Goal: Task Accomplishment & Management: Use online tool/utility

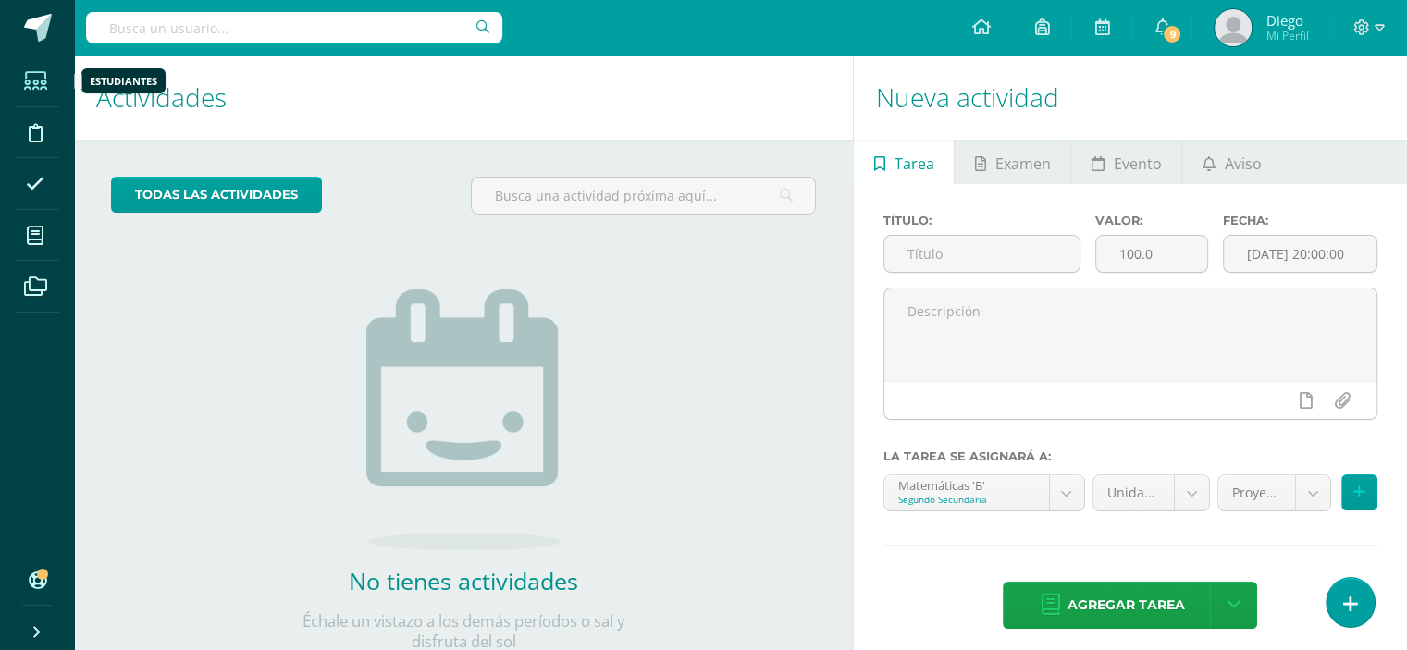
click at [34, 80] on icon at bounding box center [35, 81] width 23 height 18
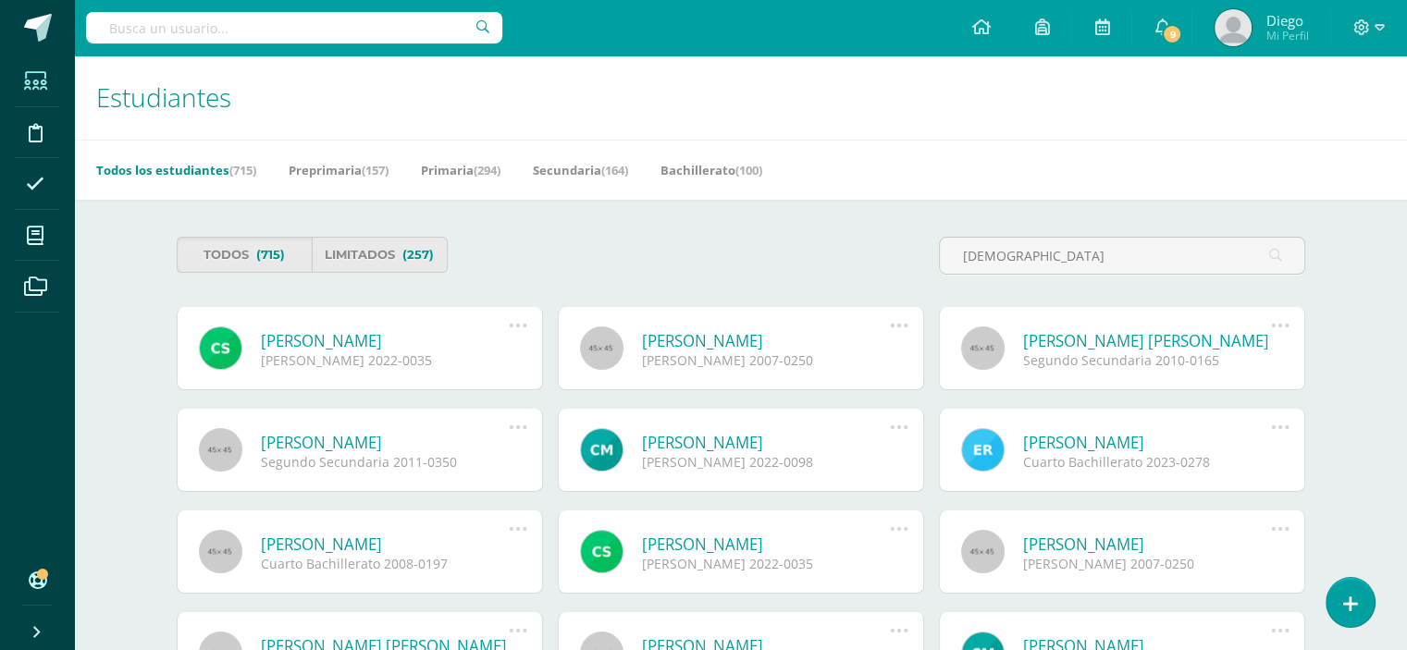
type input "cristo"
click at [349, 340] on link "[PERSON_NAME]" at bounding box center [385, 340] width 249 height 21
type input "cristophe"
click at [525, 323] on icon at bounding box center [518, 325] width 20 height 20
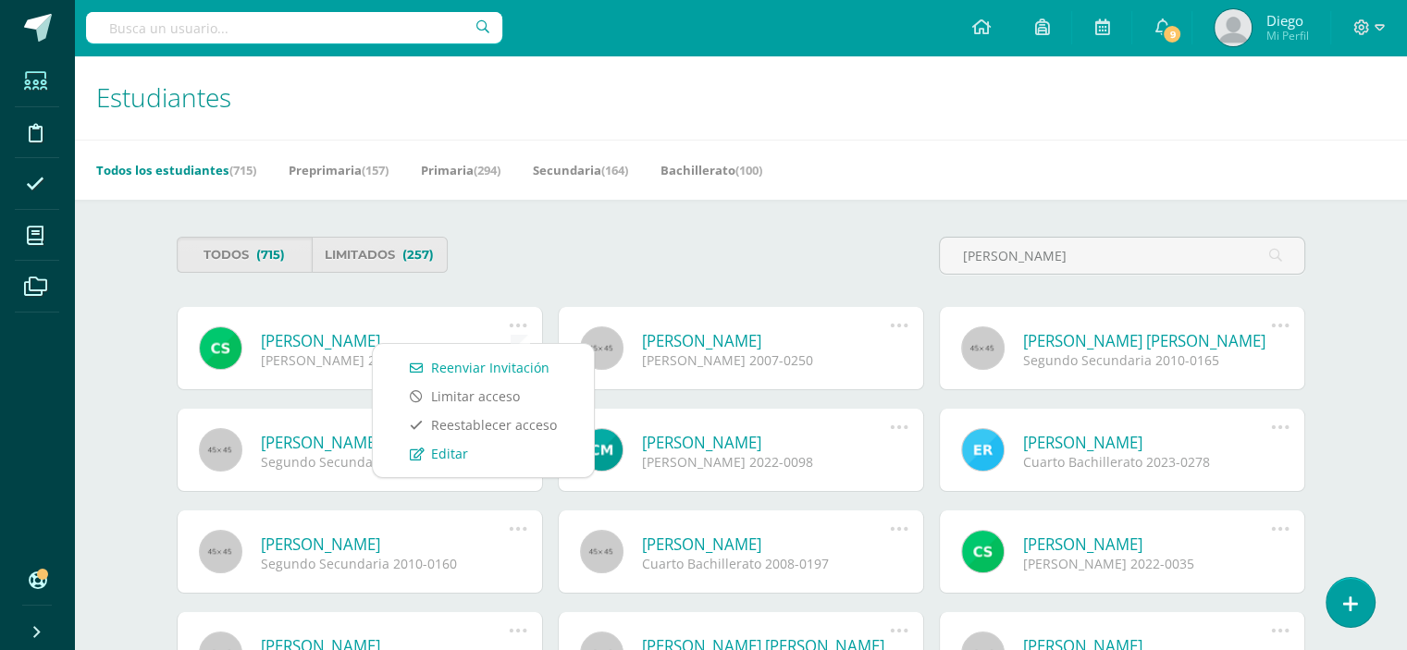
click at [455, 457] on link "Editar" at bounding box center [483, 453] width 184 height 29
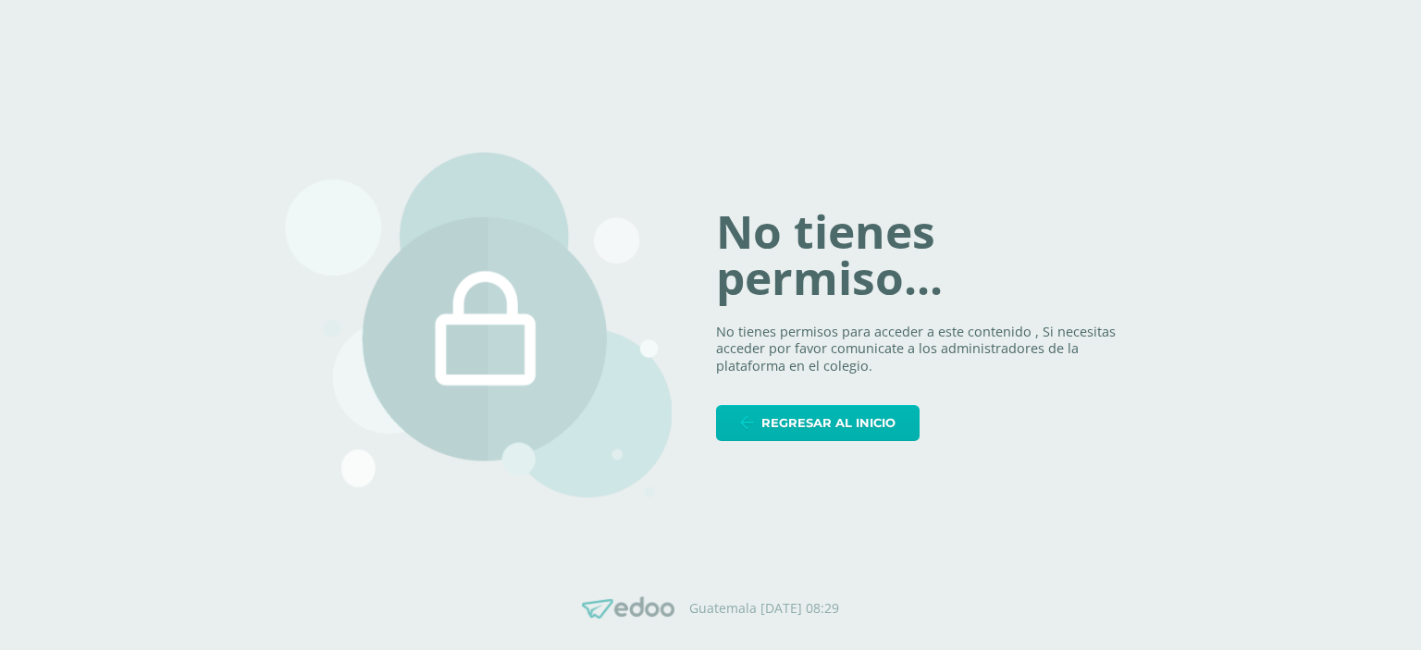
click at [821, 434] on span "Regresar al inicio" at bounding box center [828, 423] width 134 height 34
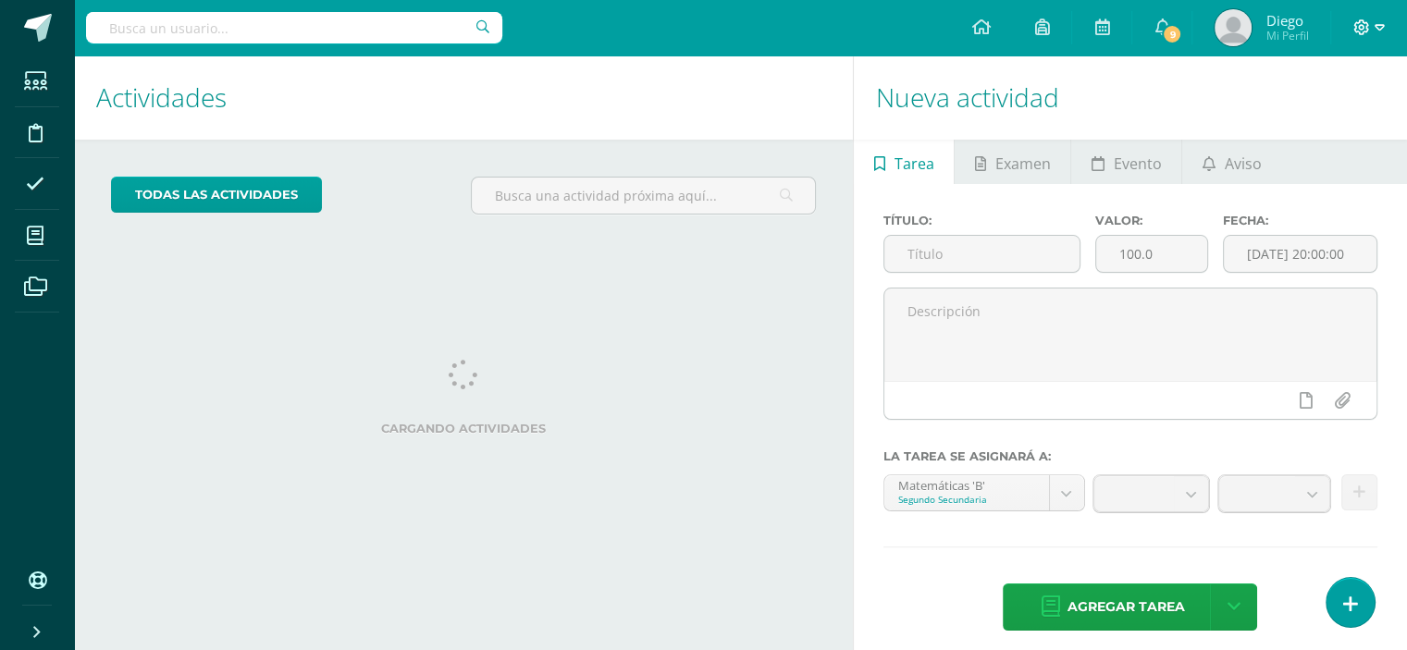
click at [1381, 25] on icon at bounding box center [1379, 27] width 10 height 6
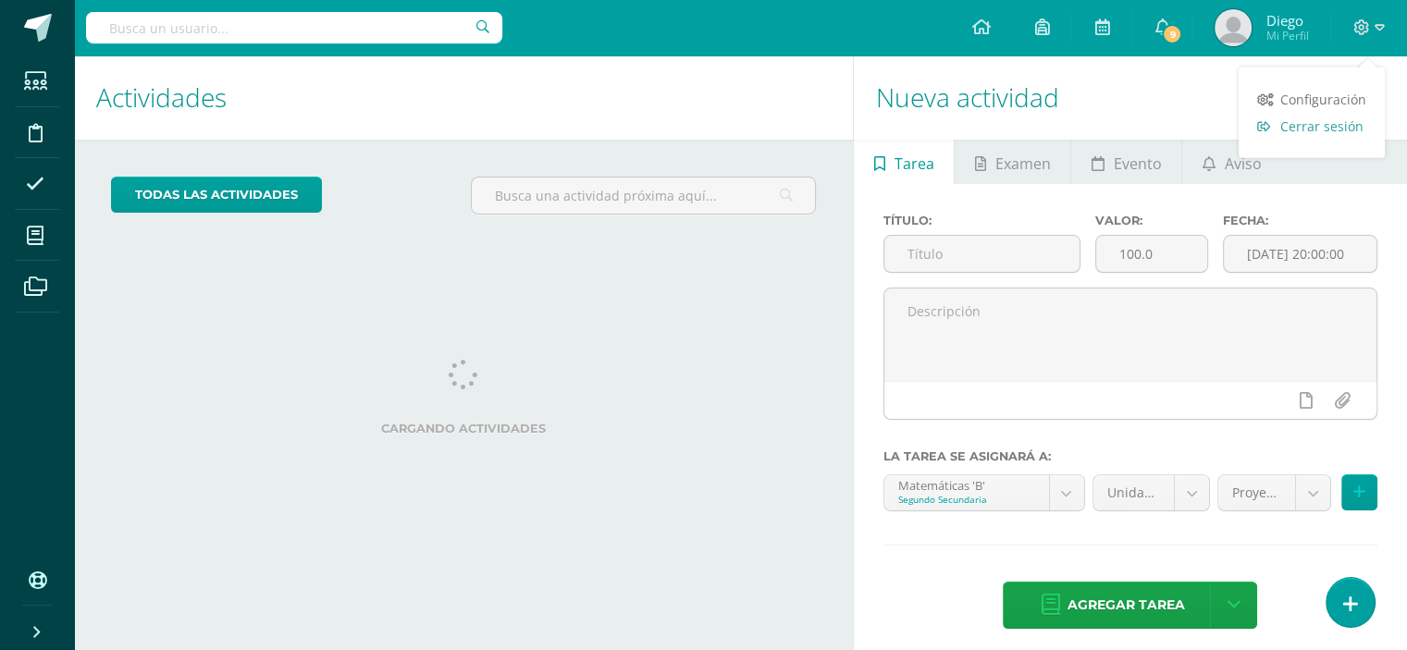
click at [1302, 132] on span "Cerrar sesión" at bounding box center [1321, 126] width 83 height 18
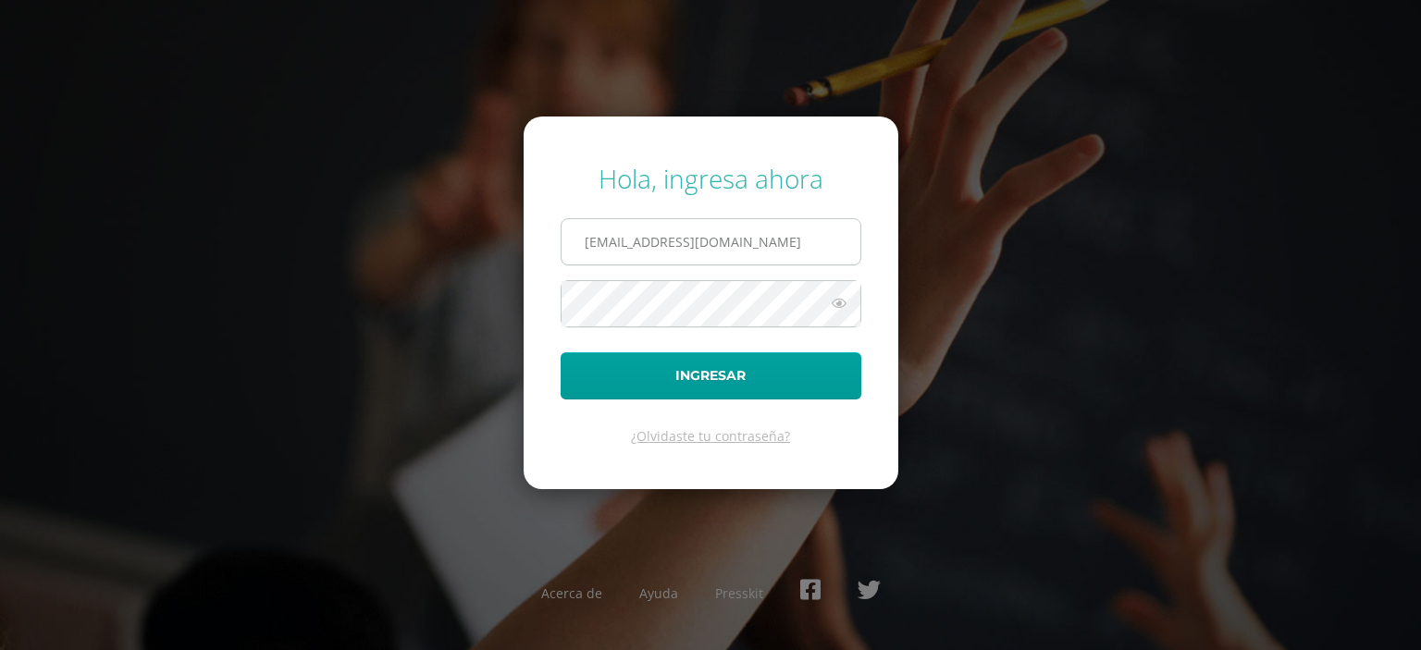
click at [686, 247] on input "[EMAIL_ADDRESS][DOMAIN_NAME]" at bounding box center [710, 241] width 299 height 45
type input "criteriossecundaria@bilinguesanjuan.edu.gt"
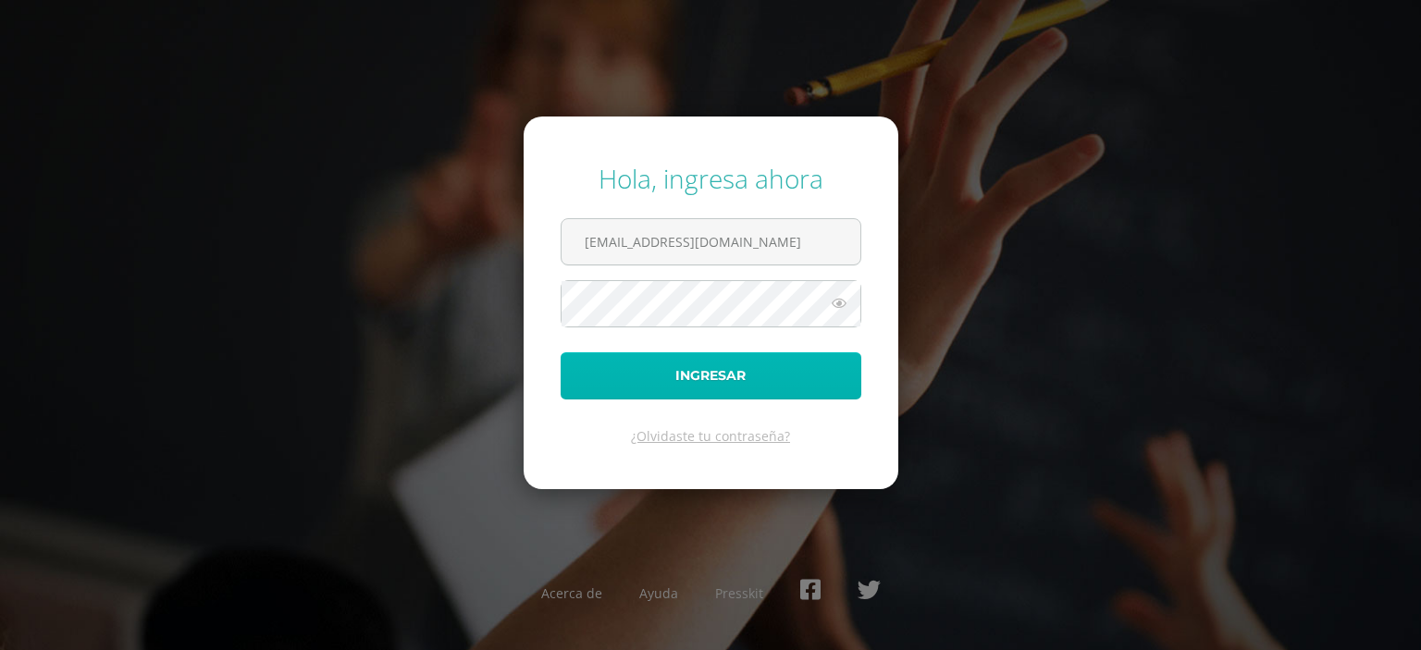
click at [702, 377] on button "Ingresar" at bounding box center [710, 375] width 301 height 47
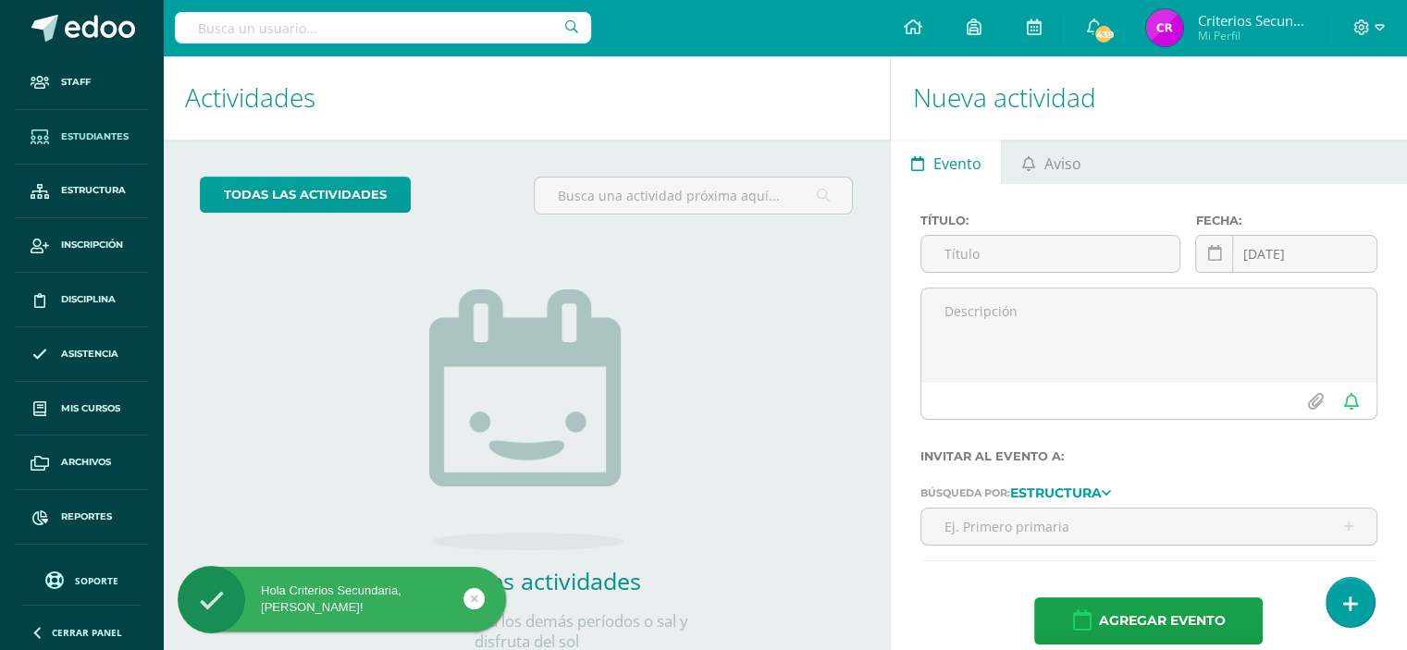
click at [112, 134] on span "Estudiantes" at bounding box center [95, 136] width 68 height 15
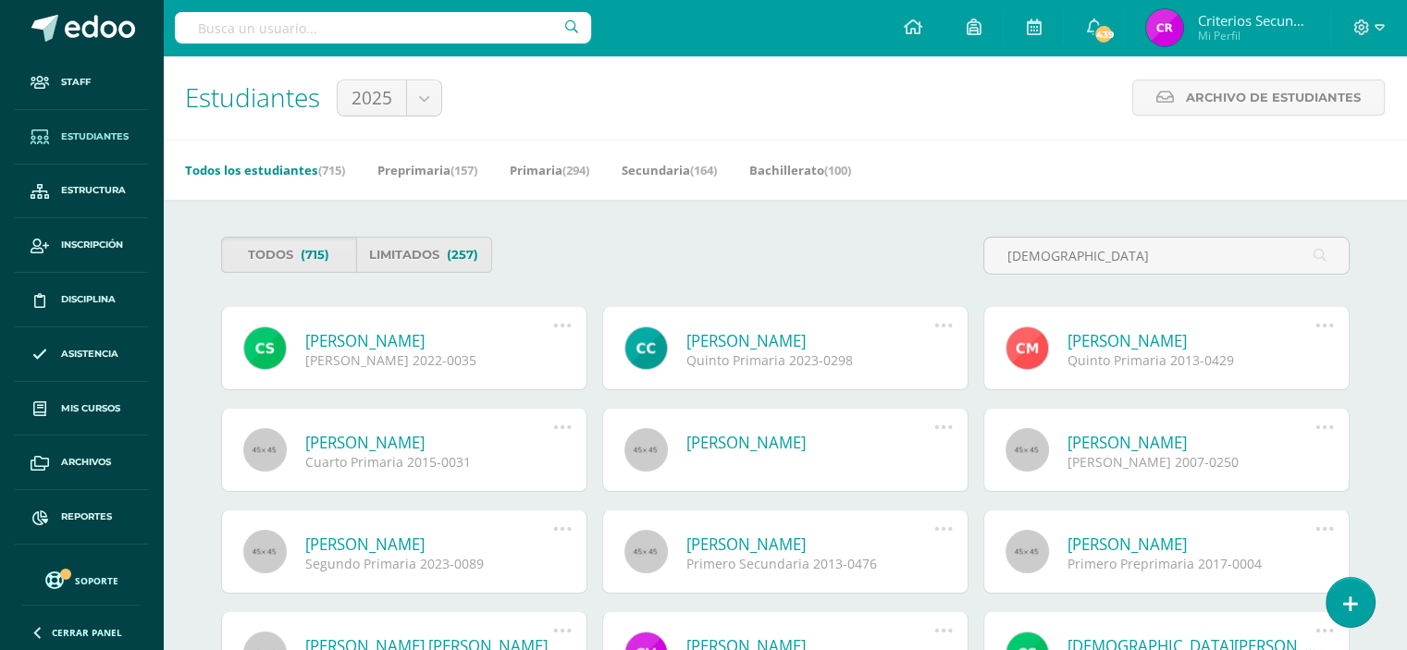
type input "[DEMOGRAPHIC_DATA]"
click at [563, 326] on icon at bounding box center [562, 325] width 20 height 20
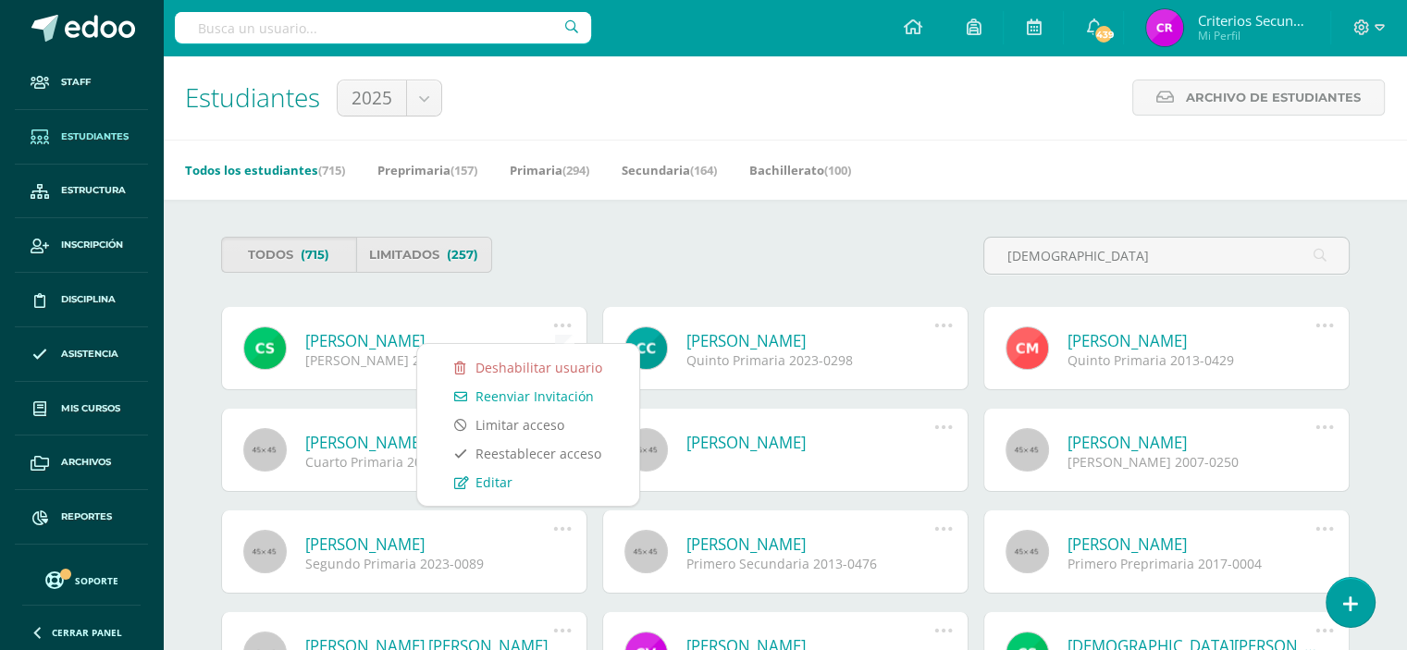
click at [499, 478] on link "Editar" at bounding box center [528, 482] width 185 height 29
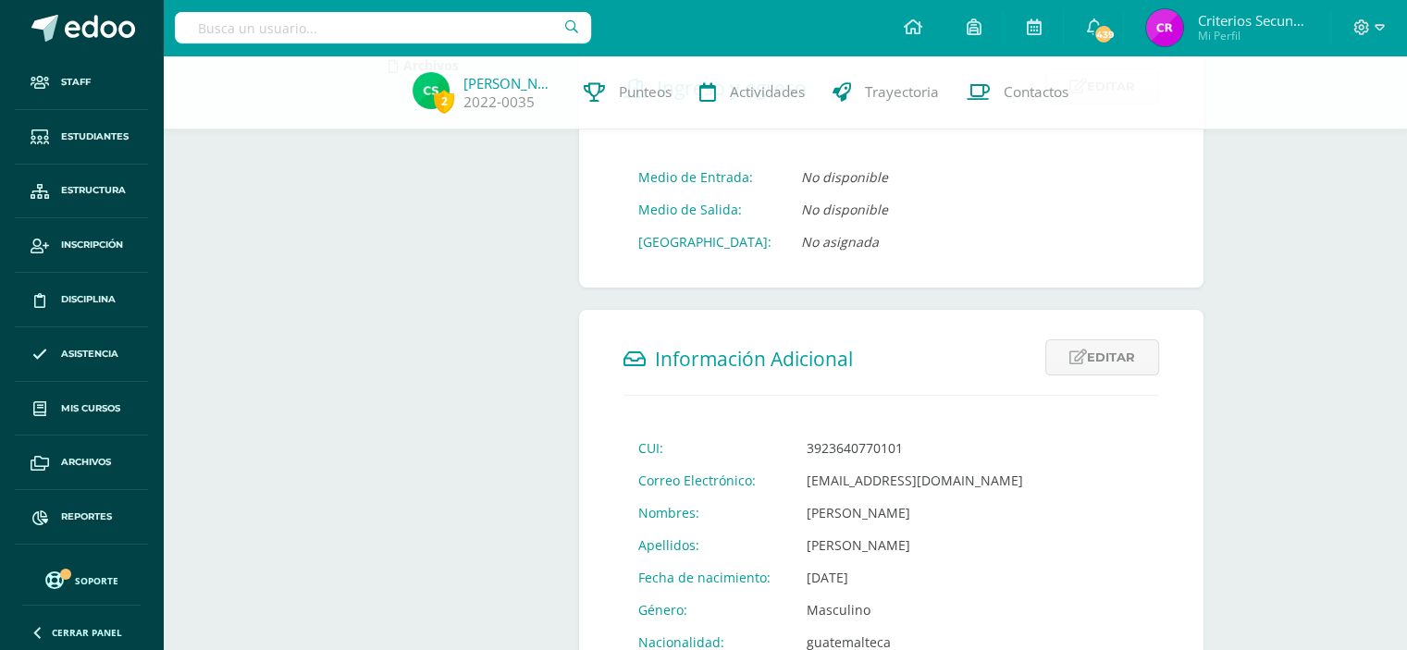
scroll to position [39, 0]
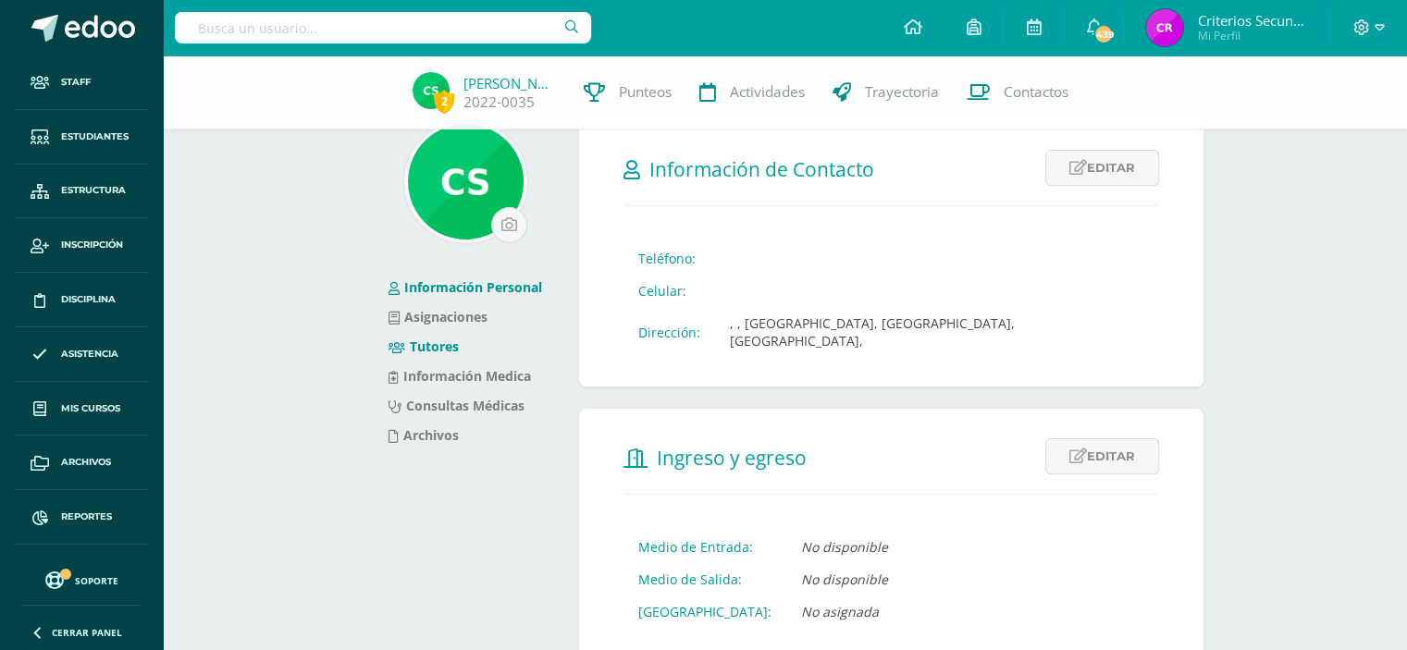
click at [439, 346] on link "Tutores" at bounding box center [423, 347] width 70 height 18
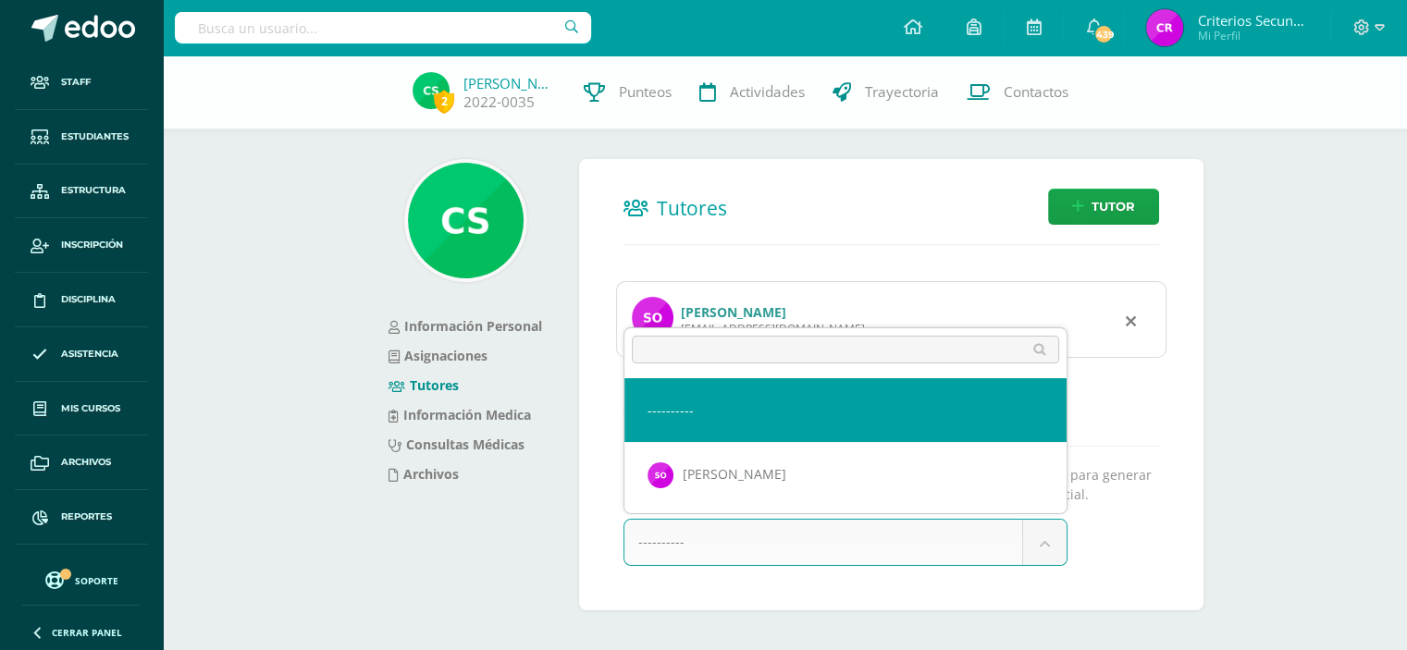
click at [1055, 535] on body "Staff Estudiantes Estructura Inscripción Disciplina Asistencia Mis cursos Archi…" at bounding box center [703, 335] width 1407 height 670
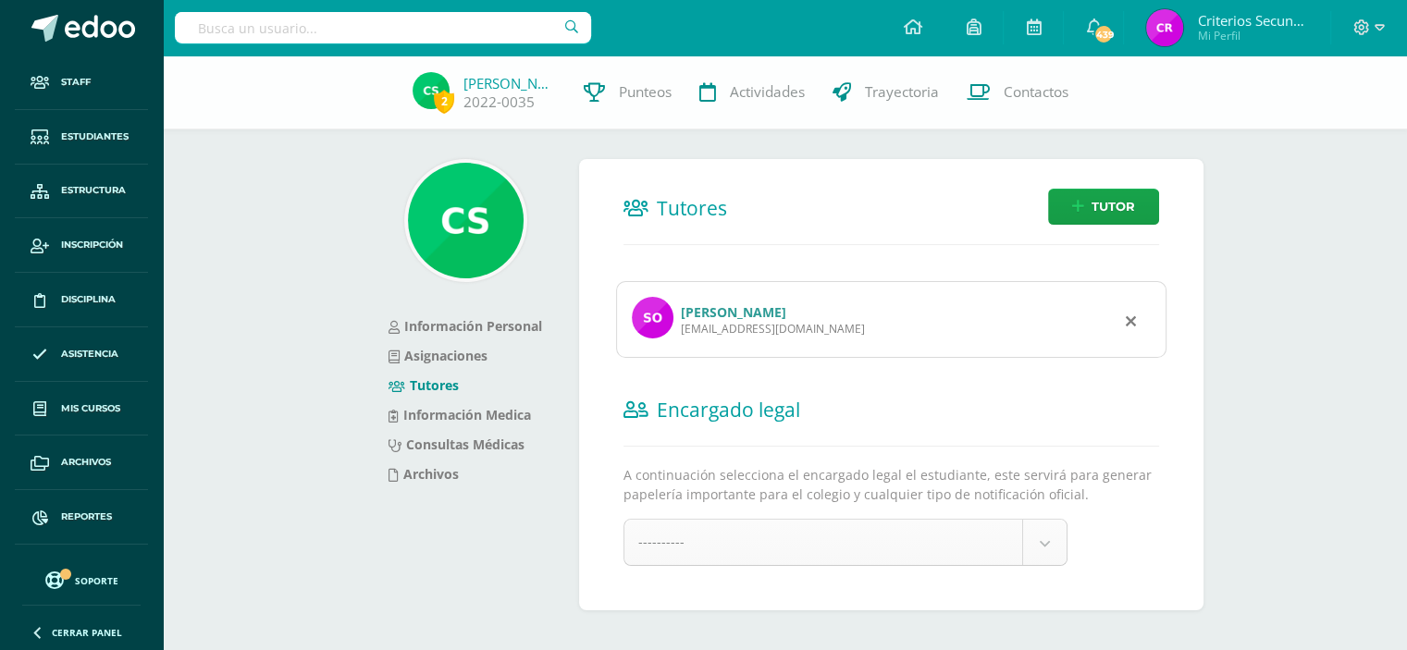
click at [1055, 535] on body "Staff Estudiantes Estructura Inscripción Disciplina Asistencia Mis cursos Archi…" at bounding box center [703, 335] width 1407 height 670
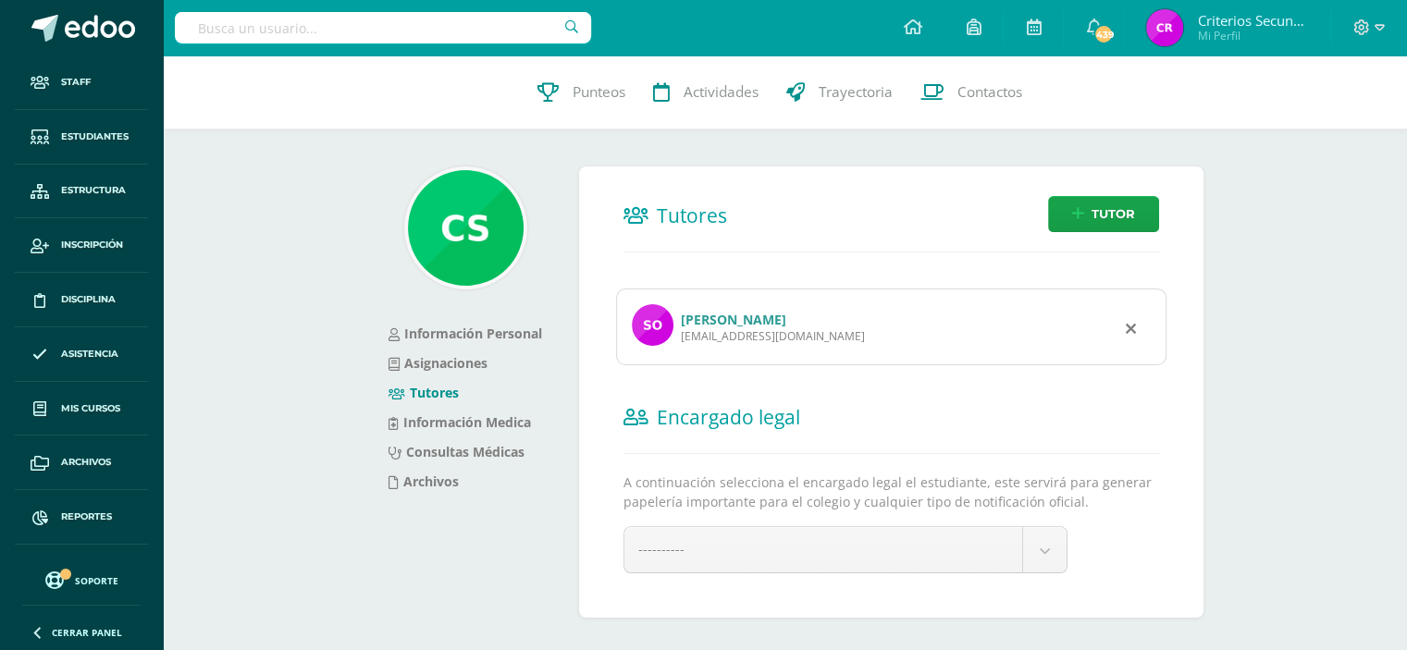
scroll to position [18, 0]
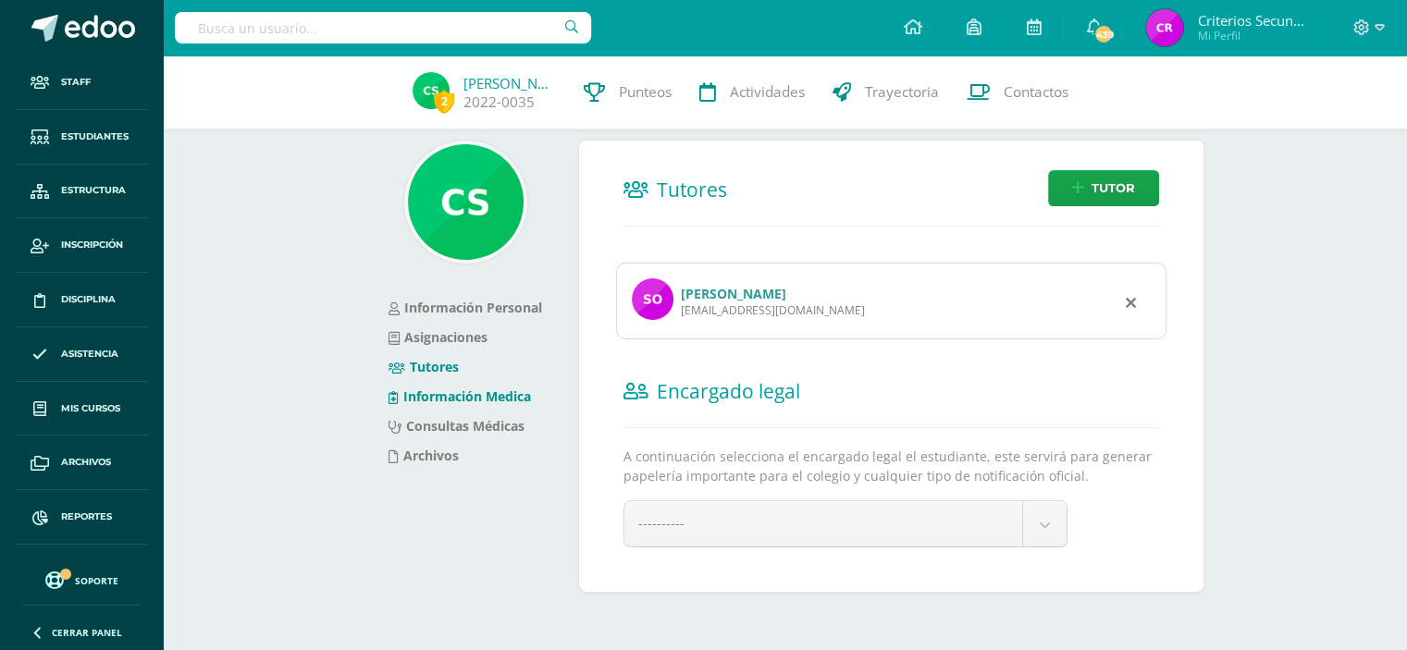
click at [462, 392] on link "Información Medica" at bounding box center [459, 397] width 142 height 18
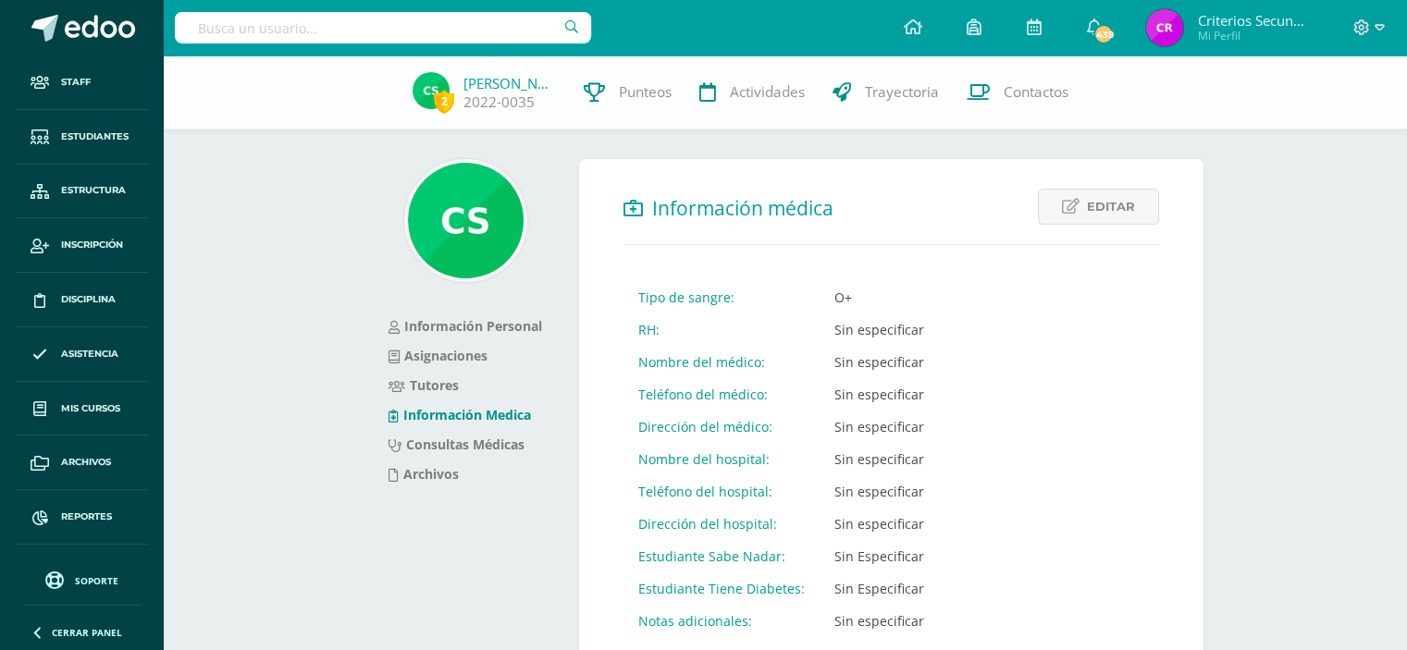
click at [1003, 92] on link "Contactos" at bounding box center [1017, 92] width 129 height 74
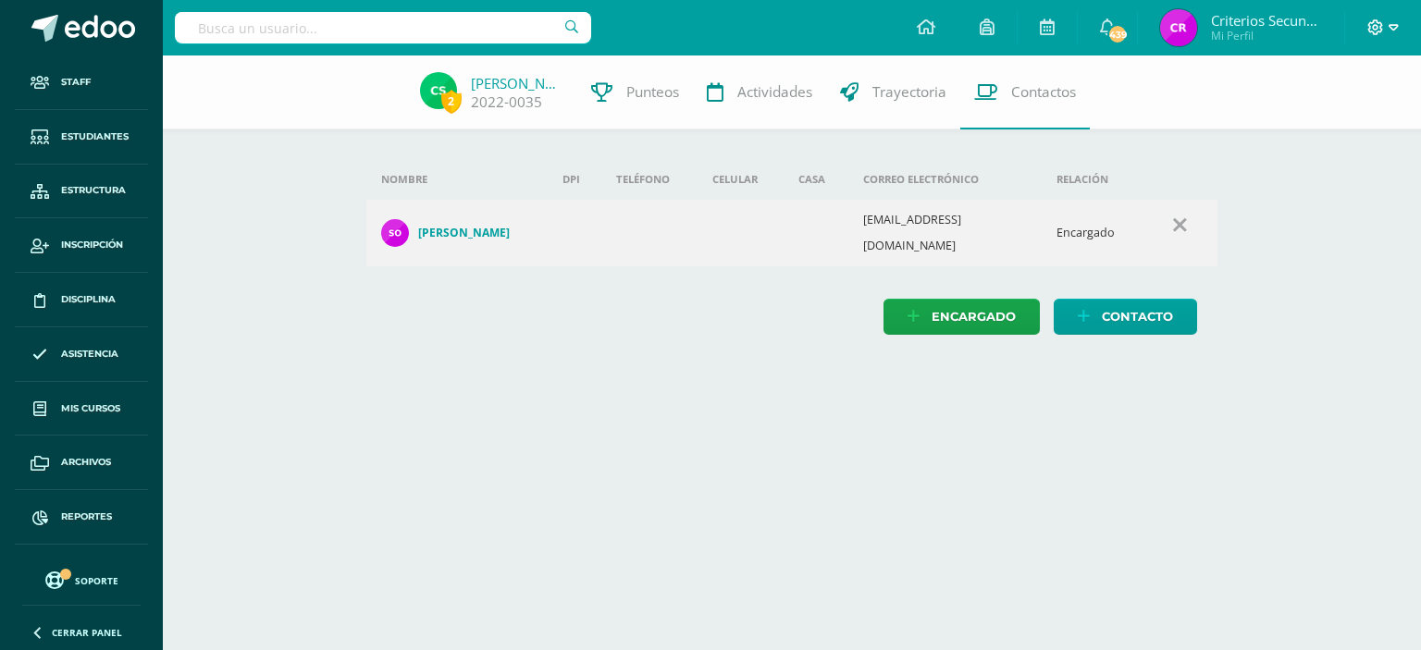
click at [1384, 31] on span at bounding box center [1382, 28] width 31 height 20
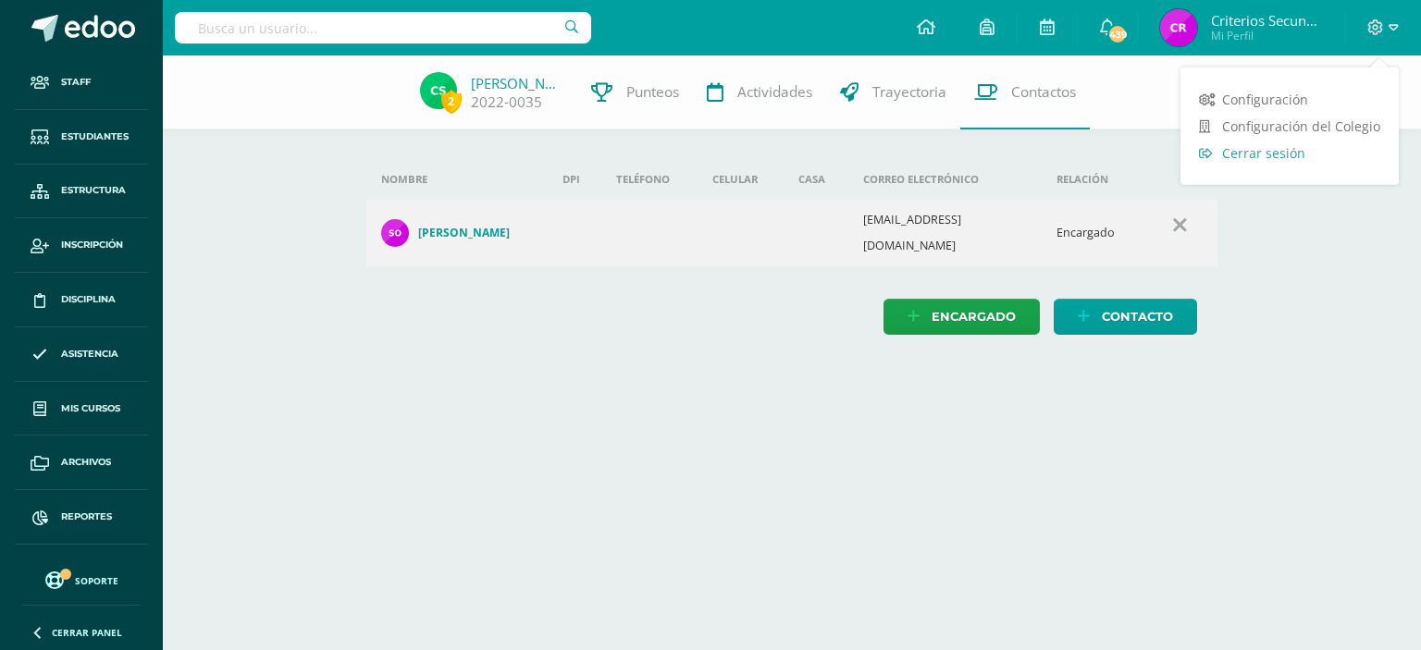
click at [1292, 158] on span "Cerrar sesión" at bounding box center [1263, 153] width 83 height 18
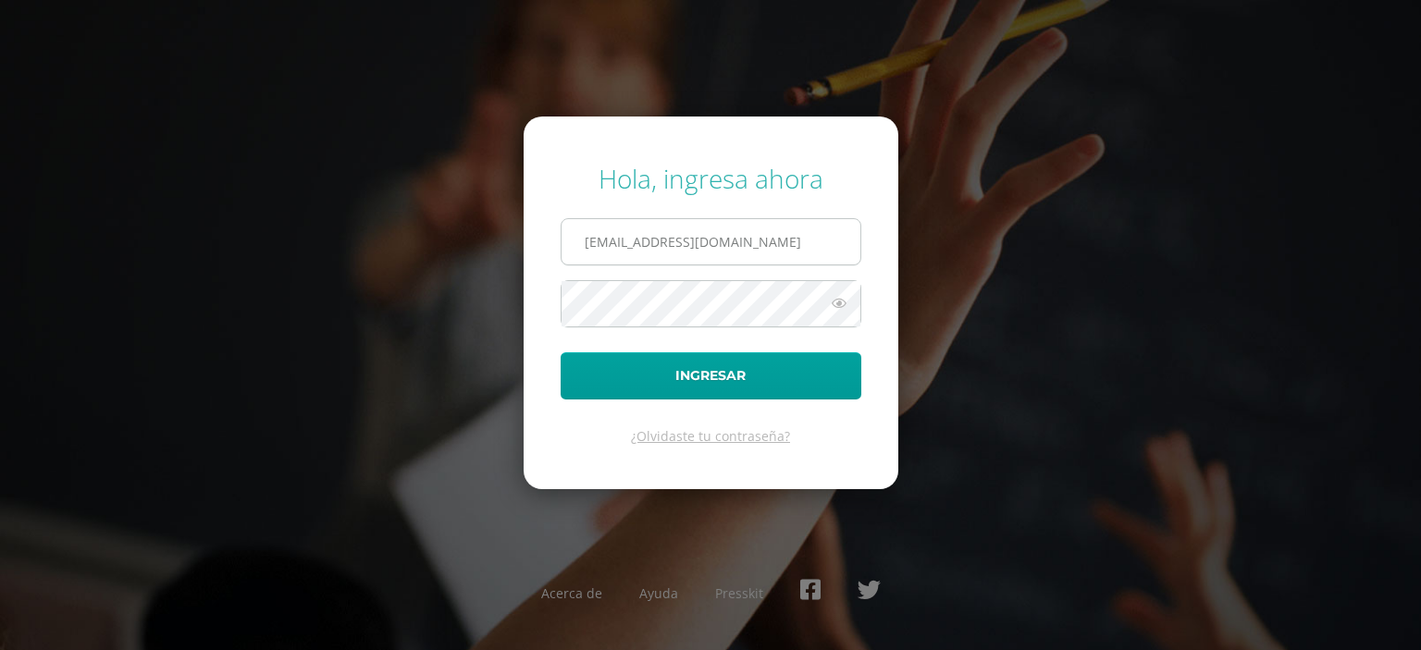
click at [666, 255] on input "[EMAIL_ADDRESS][DOMAIN_NAME]" at bounding box center [710, 241] width 299 height 45
type input "[EMAIL_ADDRESS][DOMAIN_NAME]"
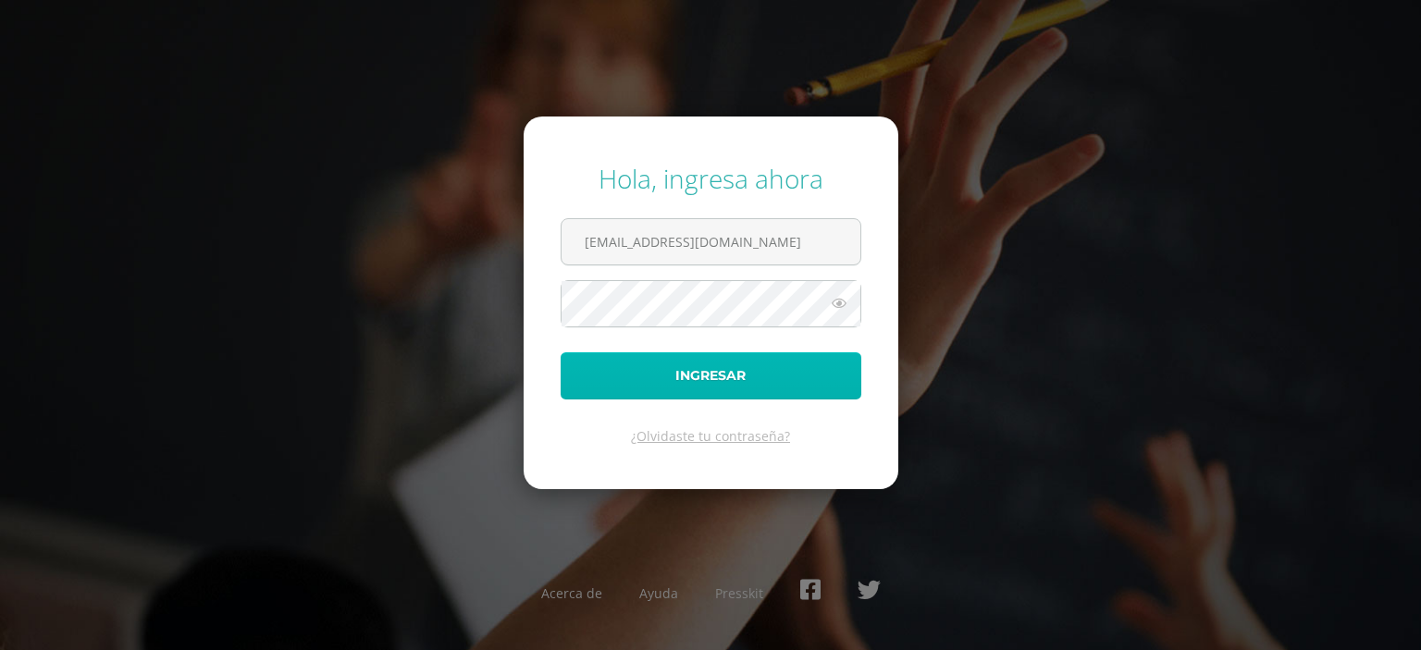
click at [718, 379] on button "Ingresar" at bounding box center [710, 375] width 301 height 47
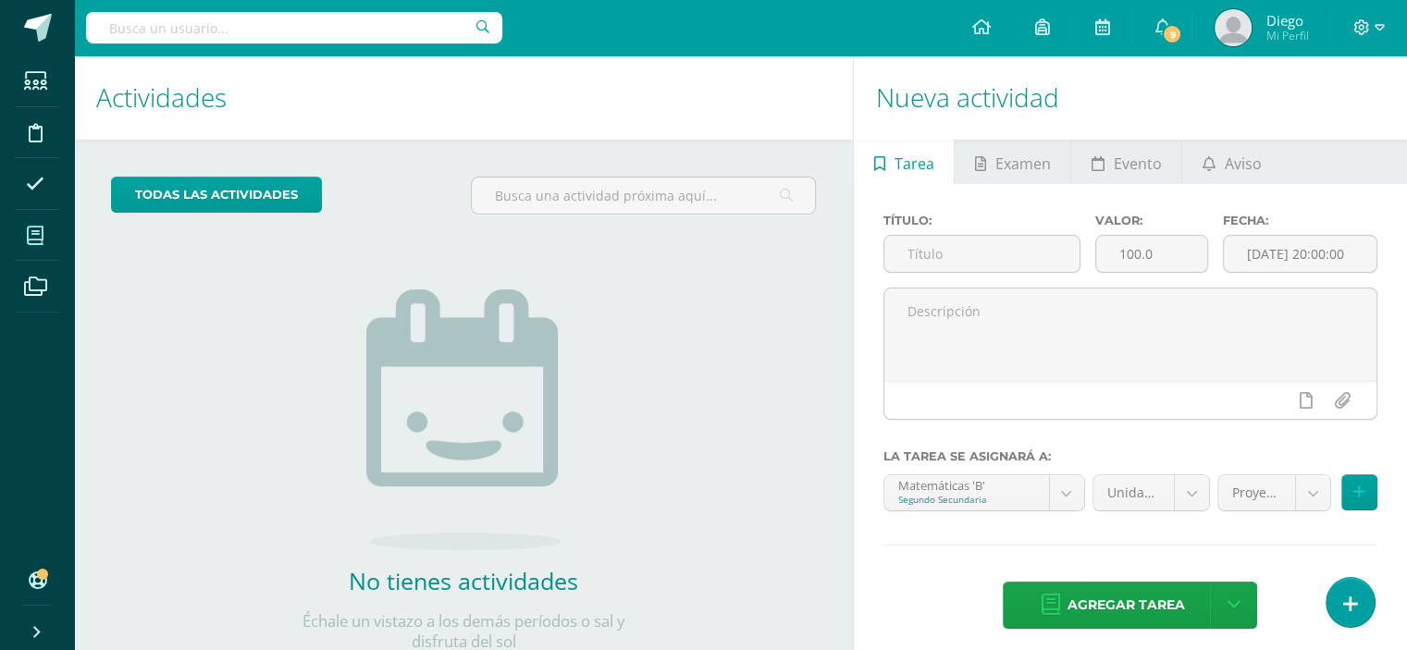
click at [38, 252] on span at bounding box center [36, 236] width 42 height 42
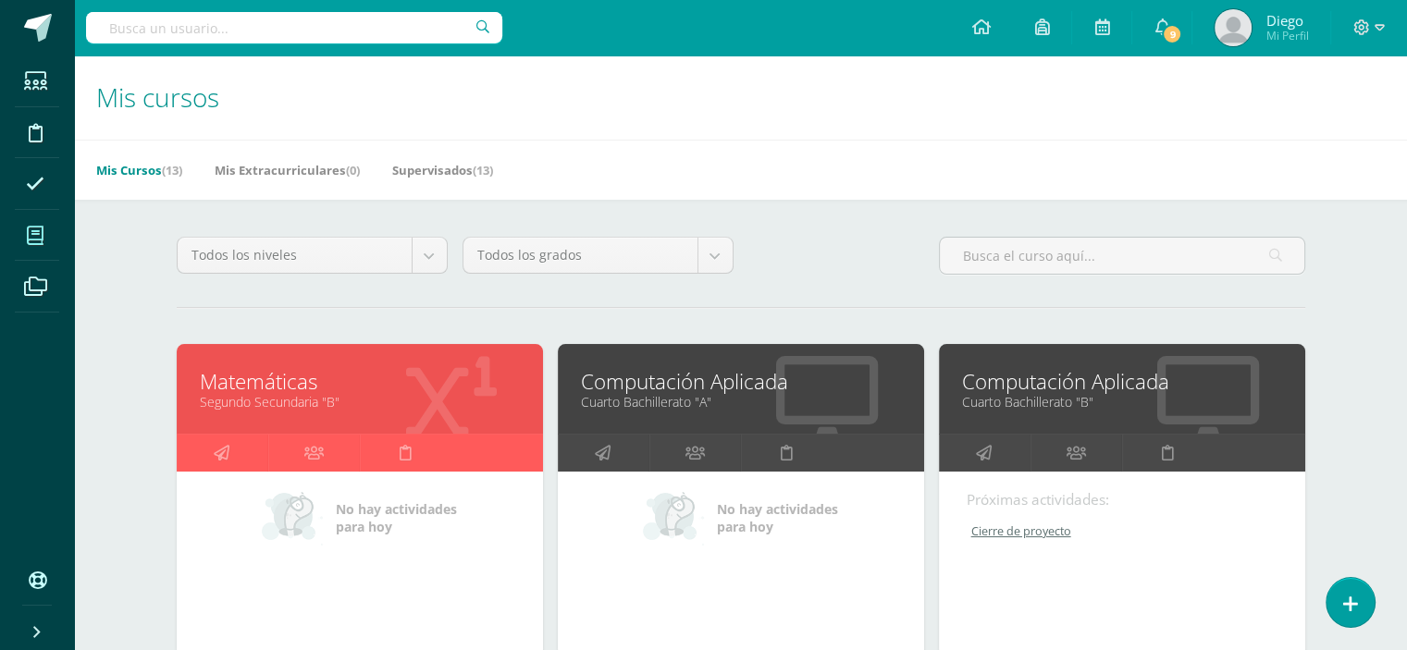
click at [698, 401] on link "Cuarto Bachillerato "A"" at bounding box center [741, 402] width 320 height 18
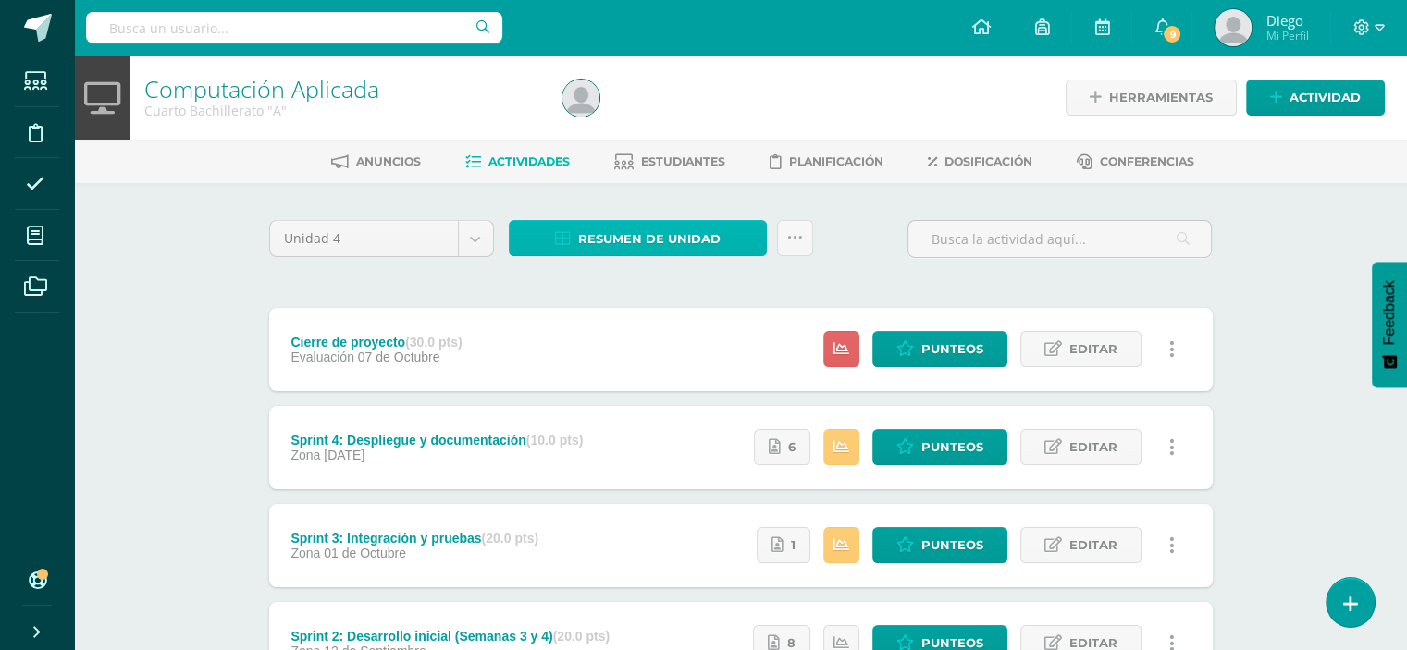
click at [671, 236] on span "Resumen de unidad" at bounding box center [649, 239] width 142 height 34
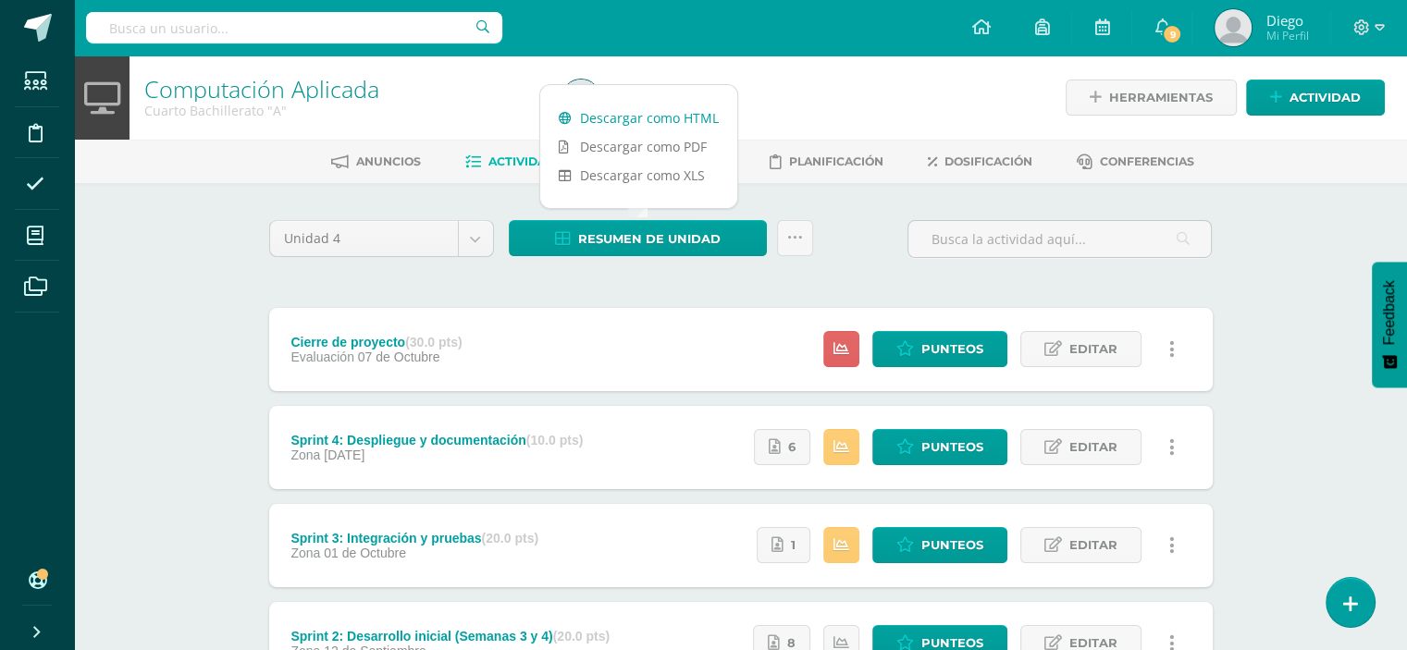
click at [673, 117] on link "Descargar como HTML" at bounding box center [638, 118] width 197 height 29
